Goal: Task Accomplishment & Management: Manage account settings

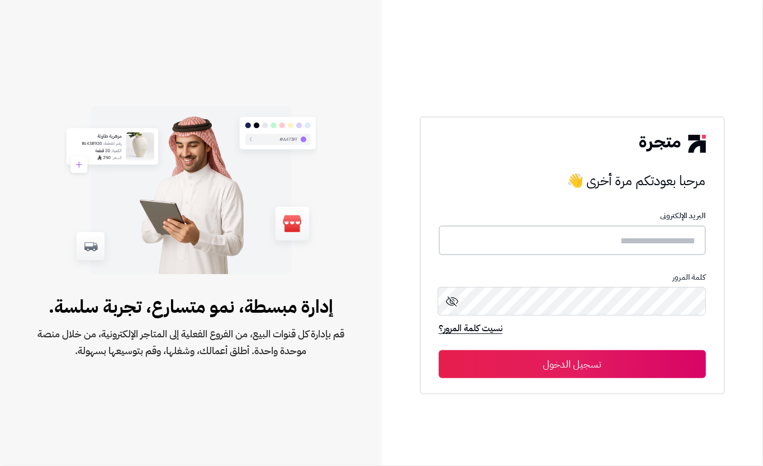
click at [629, 245] on input "text" at bounding box center [572, 240] width 267 height 30
type input "****"
click at [513, 374] on button "تسجيل الدخول" at bounding box center [572, 364] width 267 height 28
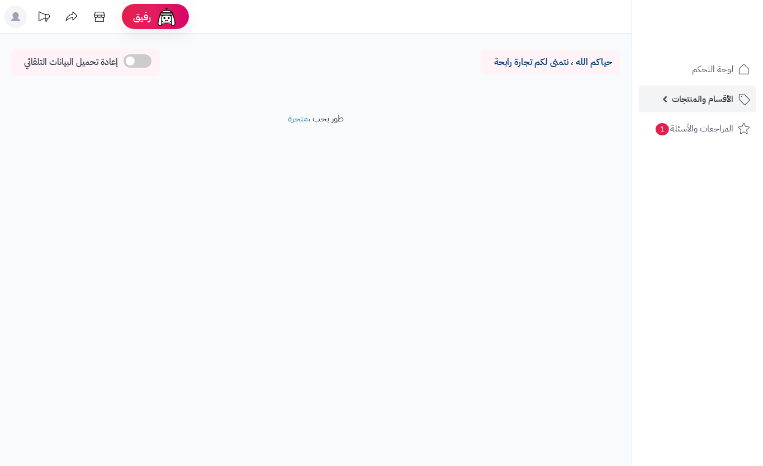
click at [670, 100] on link "الأقسام والمنتجات" at bounding box center [697, 99] width 117 height 27
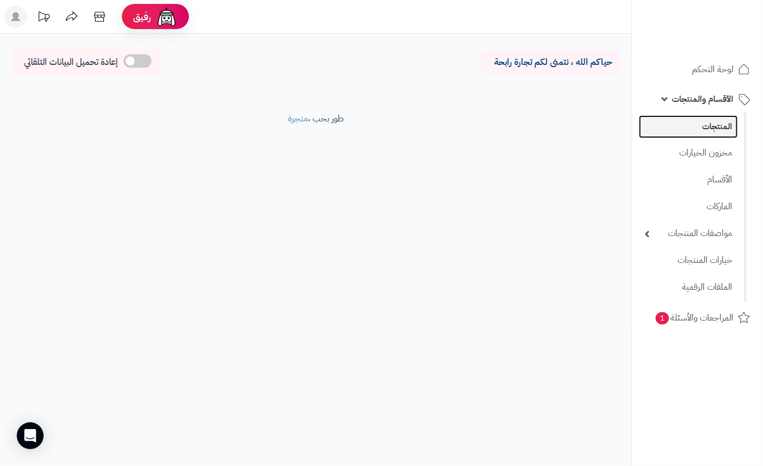
click at [721, 117] on link "المنتجات" at bounding box center [688, 126] width 99 height 23
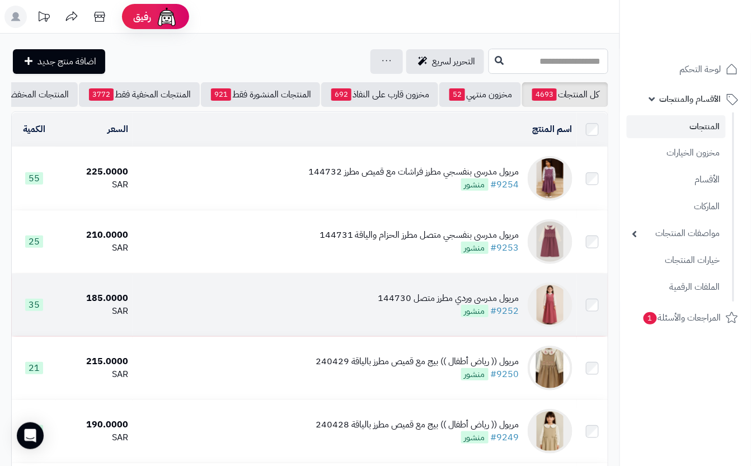
drag, startPoint x: 502, startPoint y: 53, endPoint x: 454, endPoint y: 325, distance: 277.0
click at [502, 55] on input "text" at bounding box center [548, 61] width 120 height 25
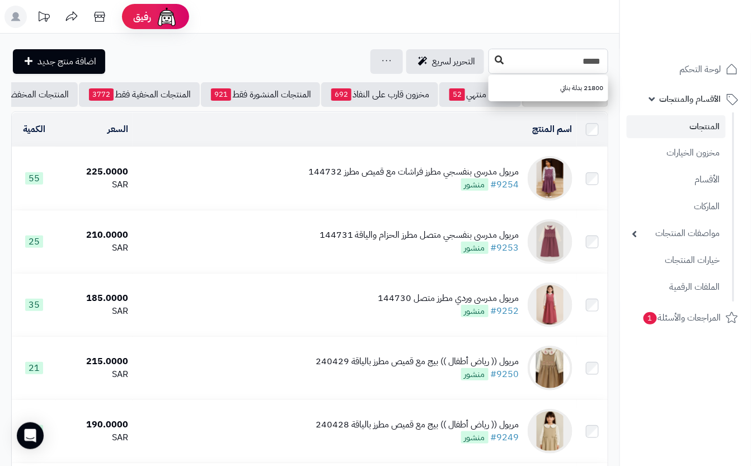
type input "*****"
click at [494, 60] on icon at bounding box center [498, 59] width 9 height 9
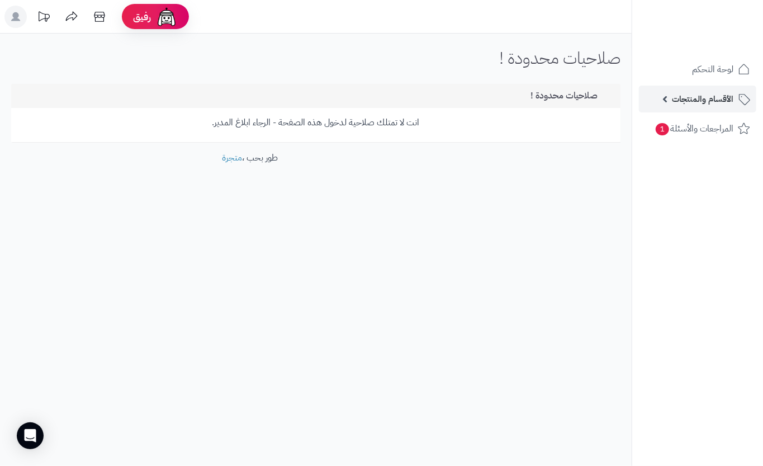
click at [705, 95] on span "الأقسام والمنتجات" at bounding box center [703, 99] width 62 height 16
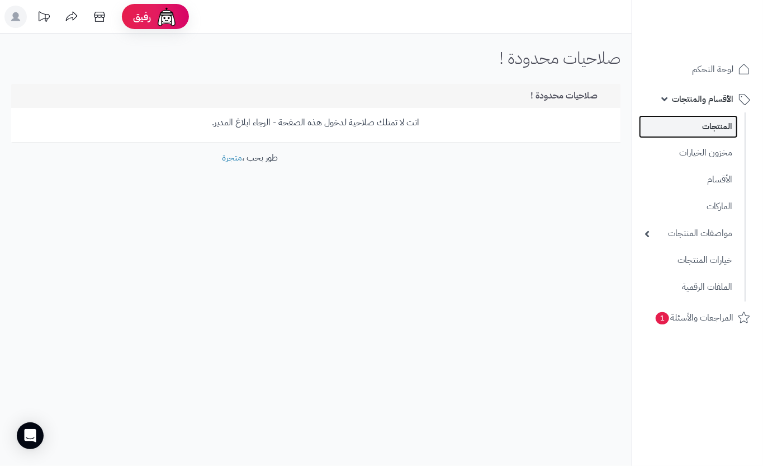
click at [702, 129] on link "المنتجات" at bounding box center [688, 126] width 99 height 23
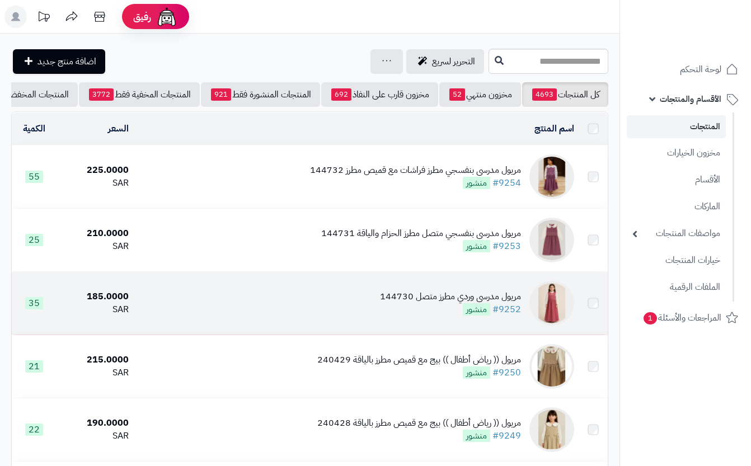
click at [515, 60] on input "text" at bounding box center [548, 61] width 120 height 25
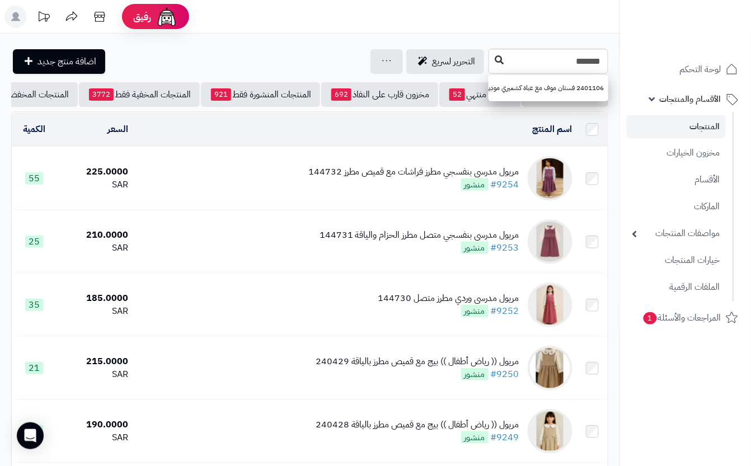
type input "*******"
click at [490, 66] on button at bounding box center [498, 60] width 17 height 21
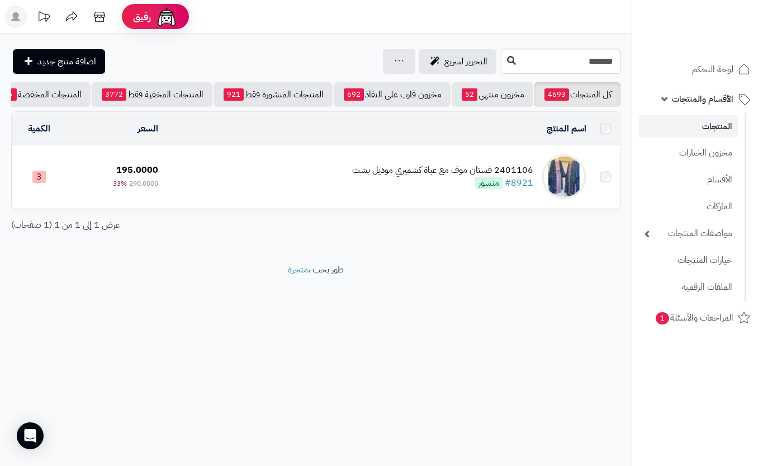
click at [397, 206] on td "2401106 فستان موف مع عباة كشميري موديل بشت #8921 منشور" at bounding box center [377, 176] width 428 height 63
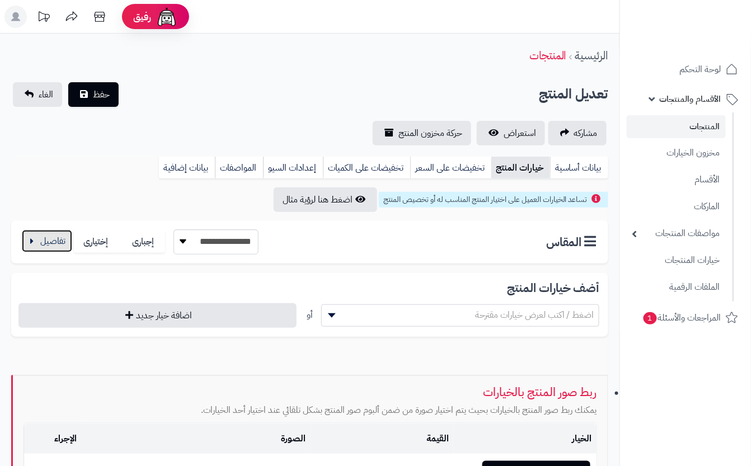
click at [36, 248] on button "button" at bounding box center [47, 241] width 50 height 22
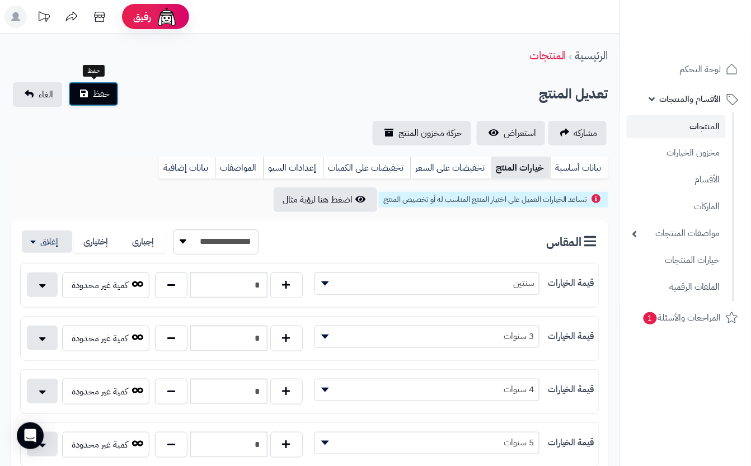
click at [115, 95] on button "حفظ" at bounding box center [93, 94] width 50 height 25
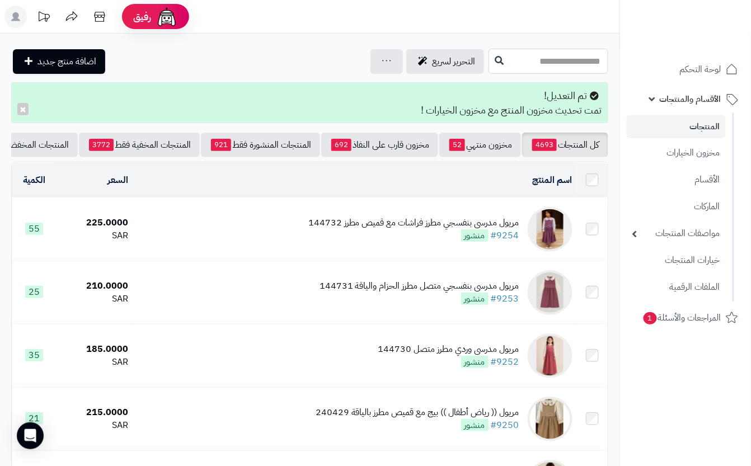
click at [517, 63] on input "text" at bounding box center [548, 61] width 120 height 25
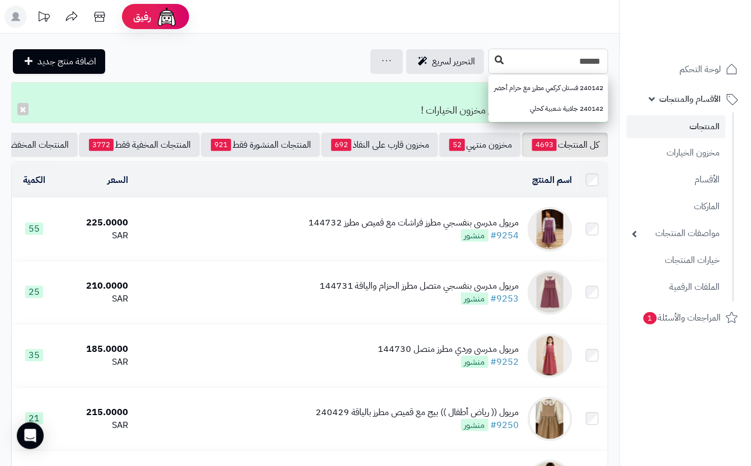
type input "******"
click at [494, 60] on icon at bounding box center [498, 59] width 9 height 9
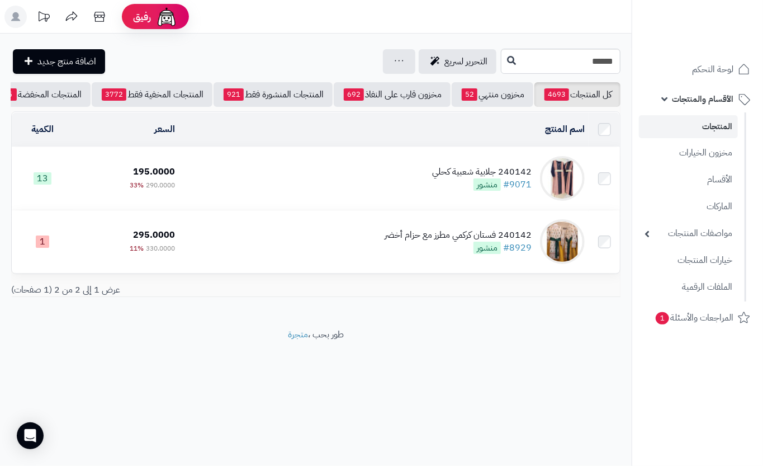
click at [390, 182] on td "240142 جلابية شعبية كحلي #9071 منشور" at bounding box center [385, 178] width 410 height 63
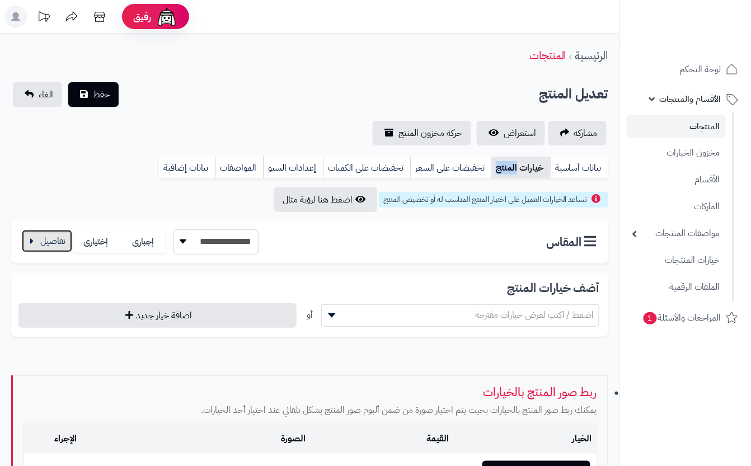
click at [50, 247] on button "button" at bounding box center [47, 241] width 50 height 22
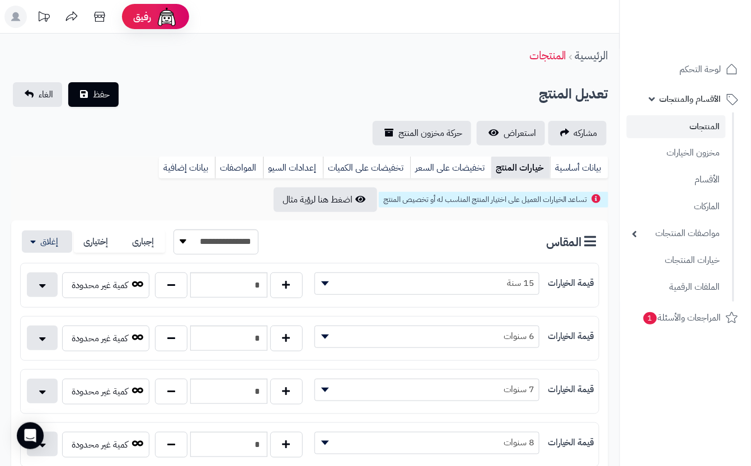
click at [356, 105] on div "تعديل المنتج حفظ الغاء" at bounding box center [309, 94] width 597 height 25
click at [99, 98] on span "حفظ" at bounding box center [101, 93] width 17 height 13
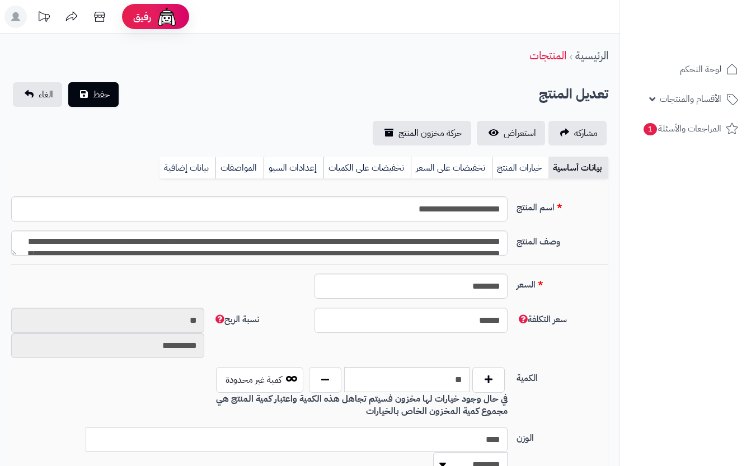
click at [508, 174] on link "خيارات المنتج" at bounding box center [520, 168] width 56 height 22
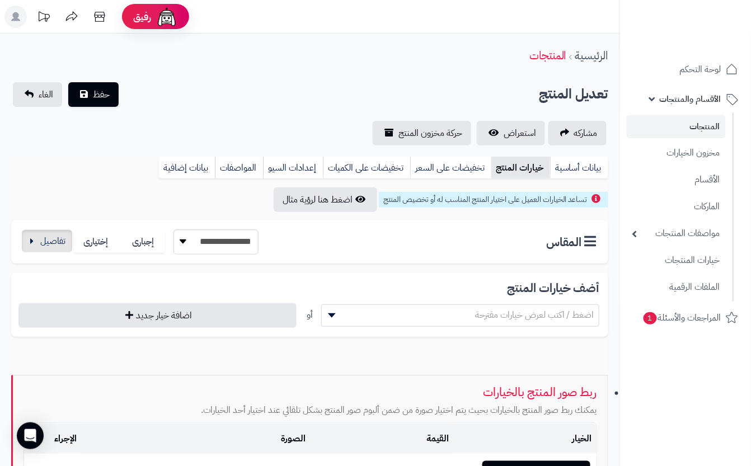
drag, startPoint x: 43, startPoint y: 259, endPoint x: 46, endPoint y: 249, distance: 11.1
click at [43, 259] on div "**********" at bounding box center [309, 241] width 597 height 43
click at [48, 244] on button "button" at bounding box center [47, 241] width 50 height 22
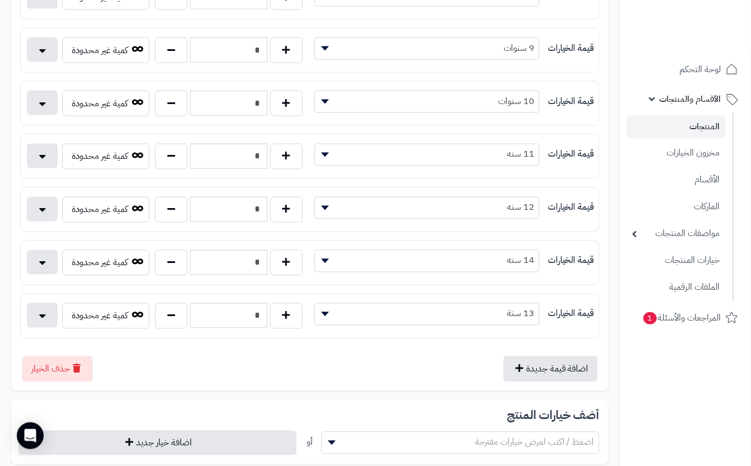
scroll to position [224, 0]
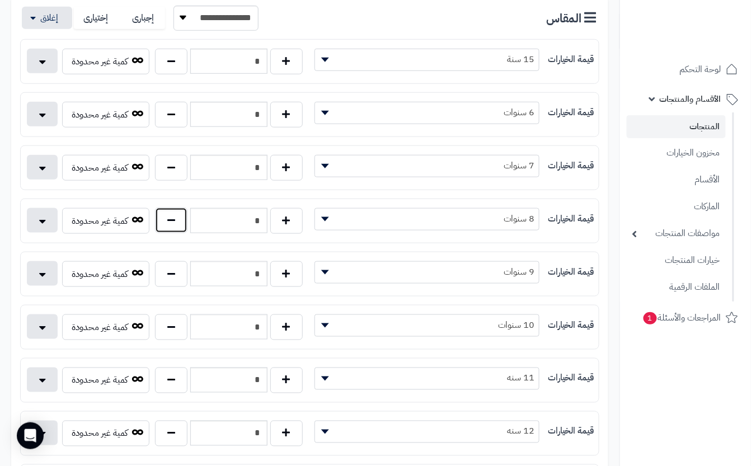
click at [183, 224] on button "button" at bounding box center [171, 220] width 32 height 26
type input "*"
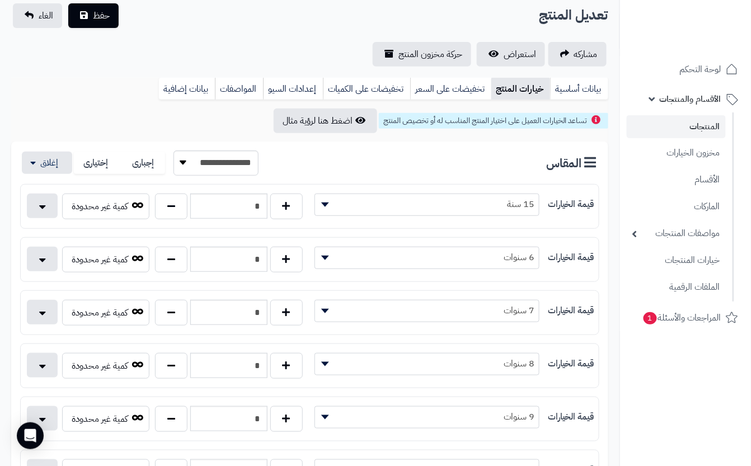
scroll to position [0, 0]
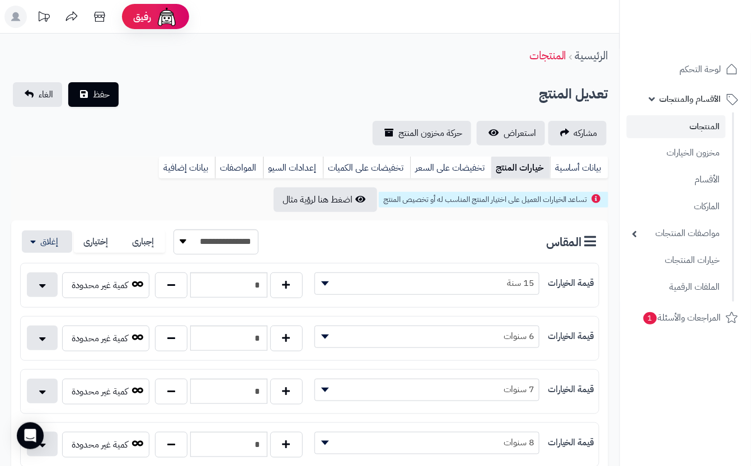
click at [160, 91] on div "تعديل المنتج حفظ الغاء" at bounding box center [309, 94] width 597 height 25
click at [115, 98] on button "حفظ" at bounding box center [93, 94] width 50 height 25
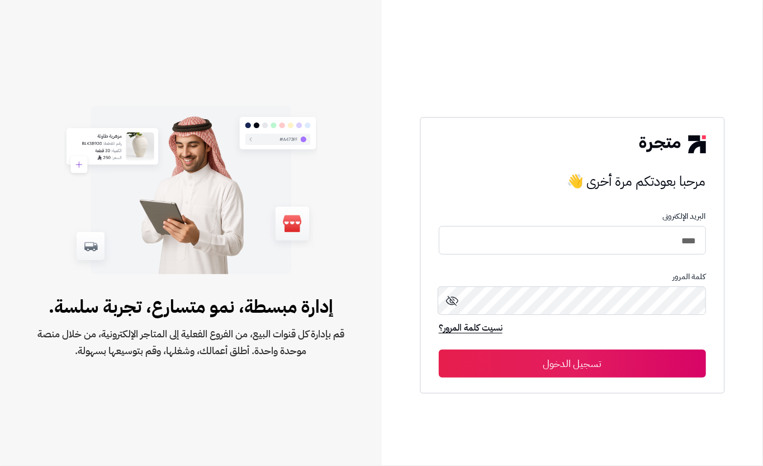
type input "****"
click at [542, 366] on button "تسجيل الدخول" at bounding box center [572, 364] width 267 height 28
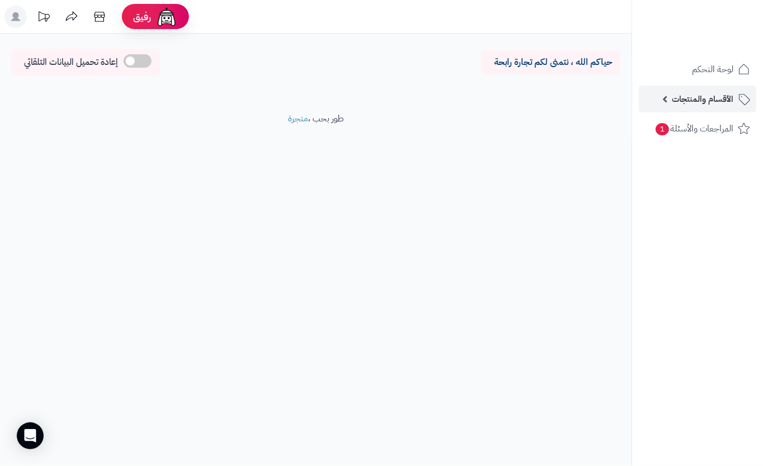
click at [663, 86] on link "الأقسام والمنتجات" at bounding box center [697, 99] width 117 height 27
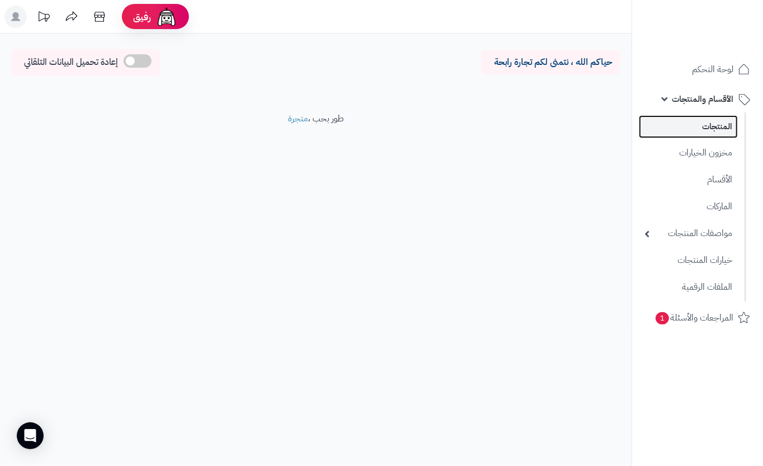
click at [696, 126] on link "المنتجات" at bounding box center [688, 126] width 99 height 23
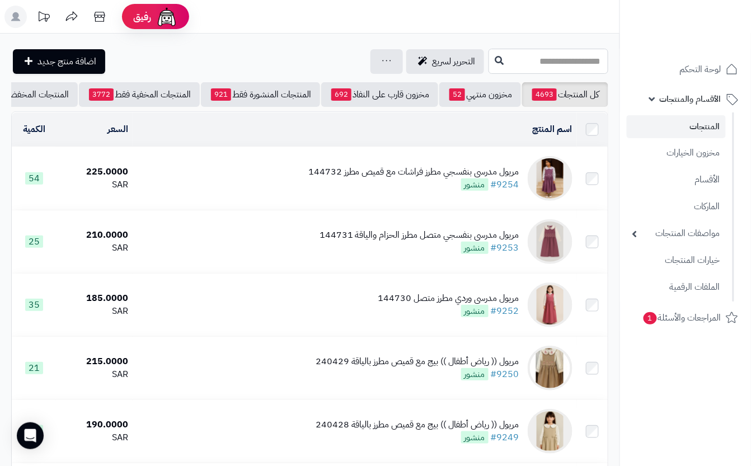
click at [498, 67] on input "text" at bounding box center [548, 61] width 120 height 25
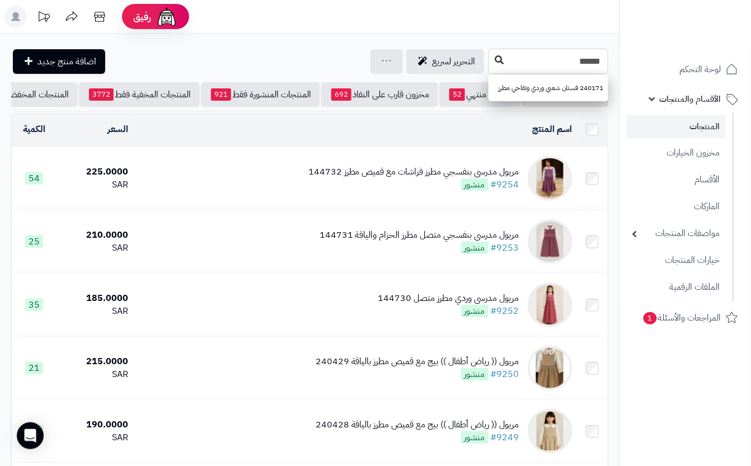
type input "******"
click at [490, 68] on button at bounding box center [498, 60] width 17 height 21
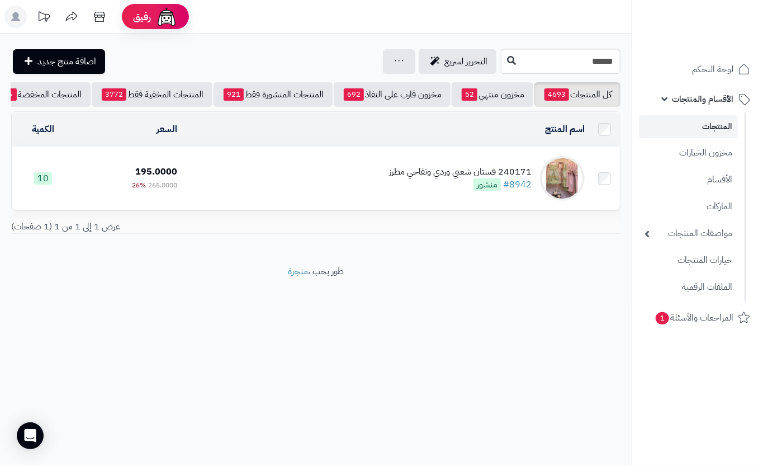
click at [296, 177] on td "240171 فستان شعبي وردي وتفاحي مطرز #8942 منشور" at bounding box center [385, 178] width 407 height 63
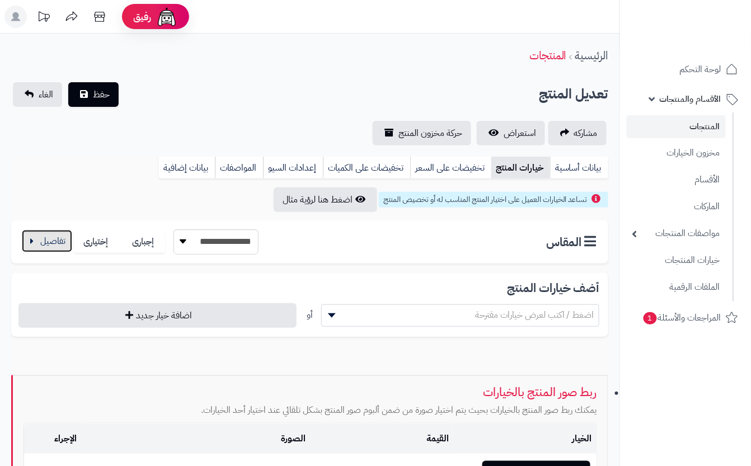
click at [50, 240] on button "button" at bounding box center [47, 241] width 50 height 22
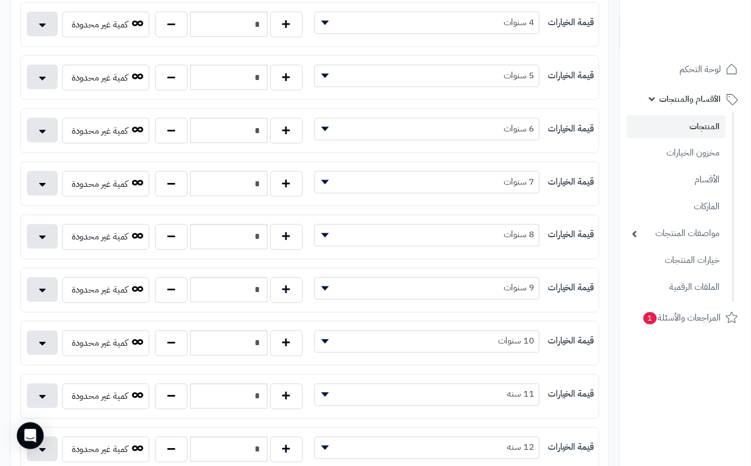
scroll to position [372, 0]
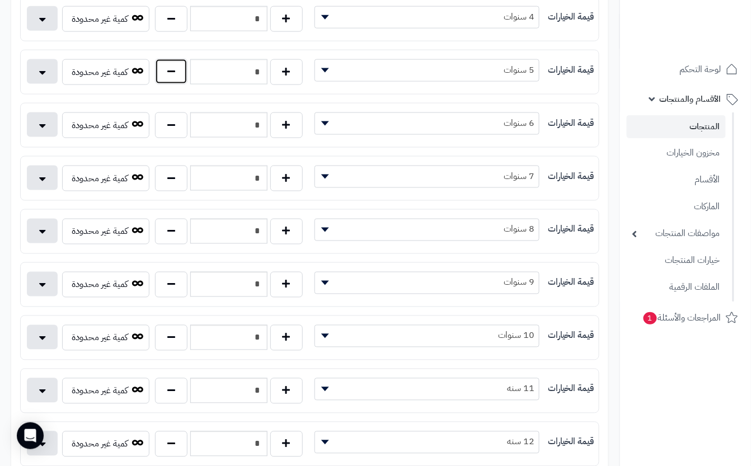
click at [173, 70] on button "button" at bounding box center [171, 72] width 32 height 26
type input "*"
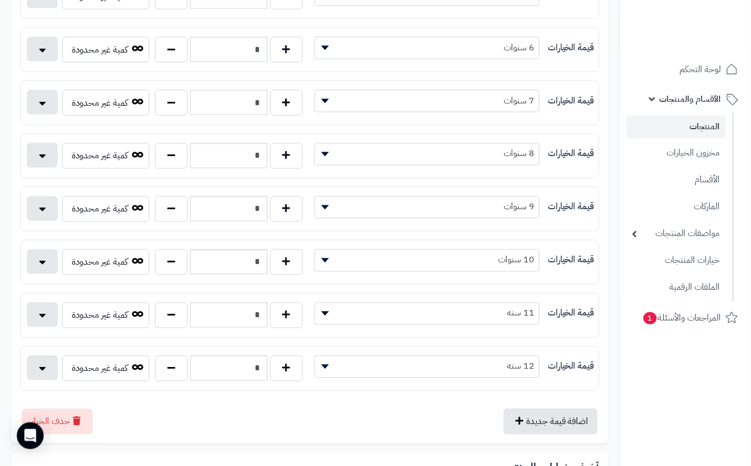
scroll to position [596, 0]
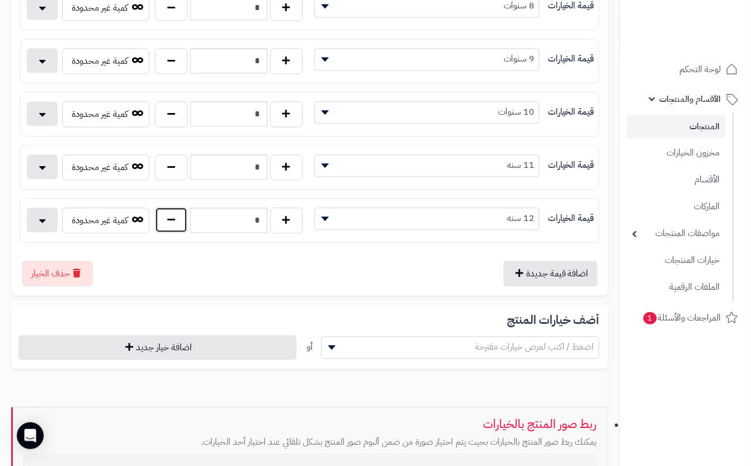
click at [166, 230] on button "button" at bounding box center [171, 220] width 32 height 26
type input "*"
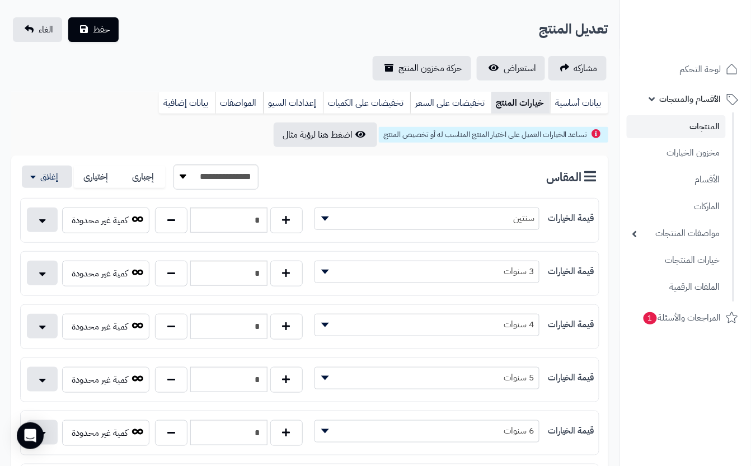
scroll to position [0, 0]
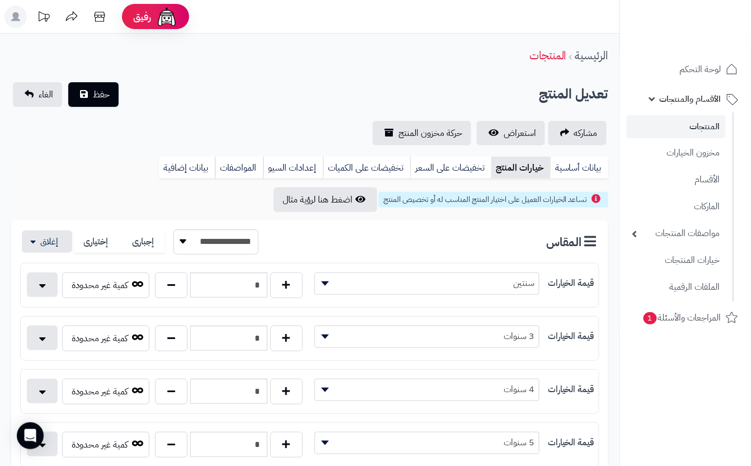
click at [210, 97] on div "تعديل المنتج حفظ الغاء" at bounding box center [309, 94] width 597 height 25
click at [98, 87] on span "حفظ" at bounding box center [101, 93] width 17 height 13
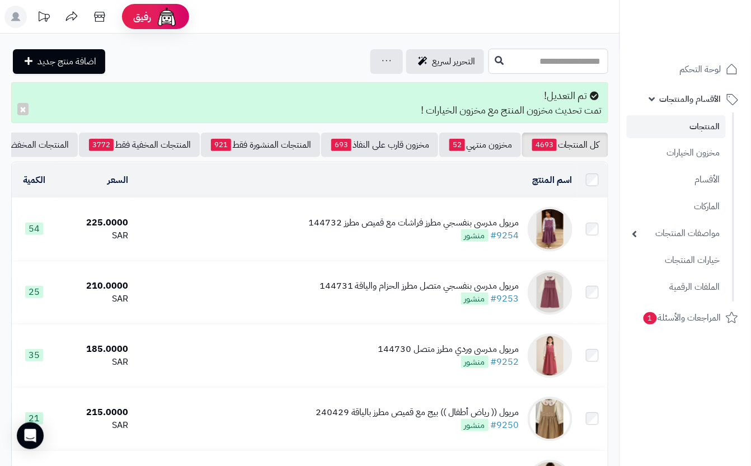
click at [493, 57] on input "text" at bounding box center [548, 61] width 120 height 25
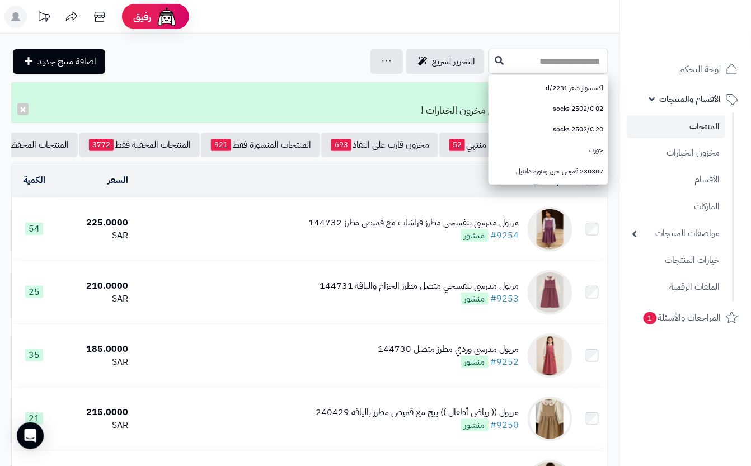
click at [546, 56] on input "text" at bounding box center [548, 61] width 120 height 25
